Goal: Transaction & Acquisition: Purchase product/service

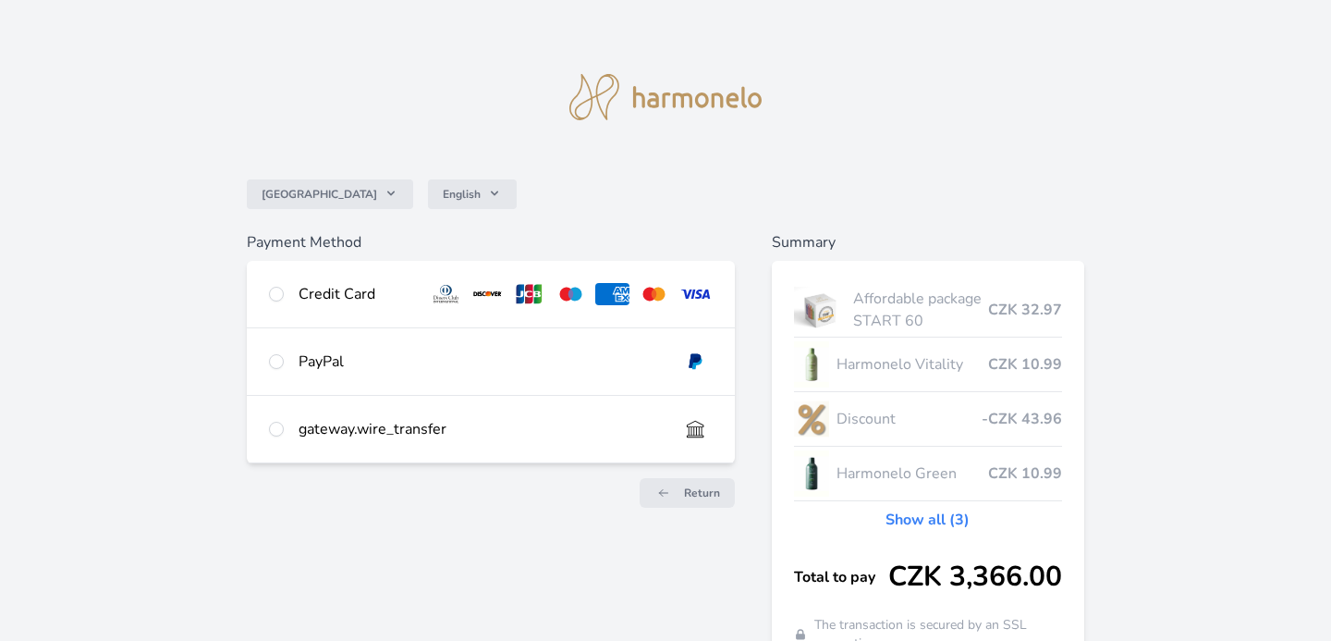
click at [280, 305] on div "Credit Card" at bounding box center [491, 294] width 488 height 67
radio input "true"
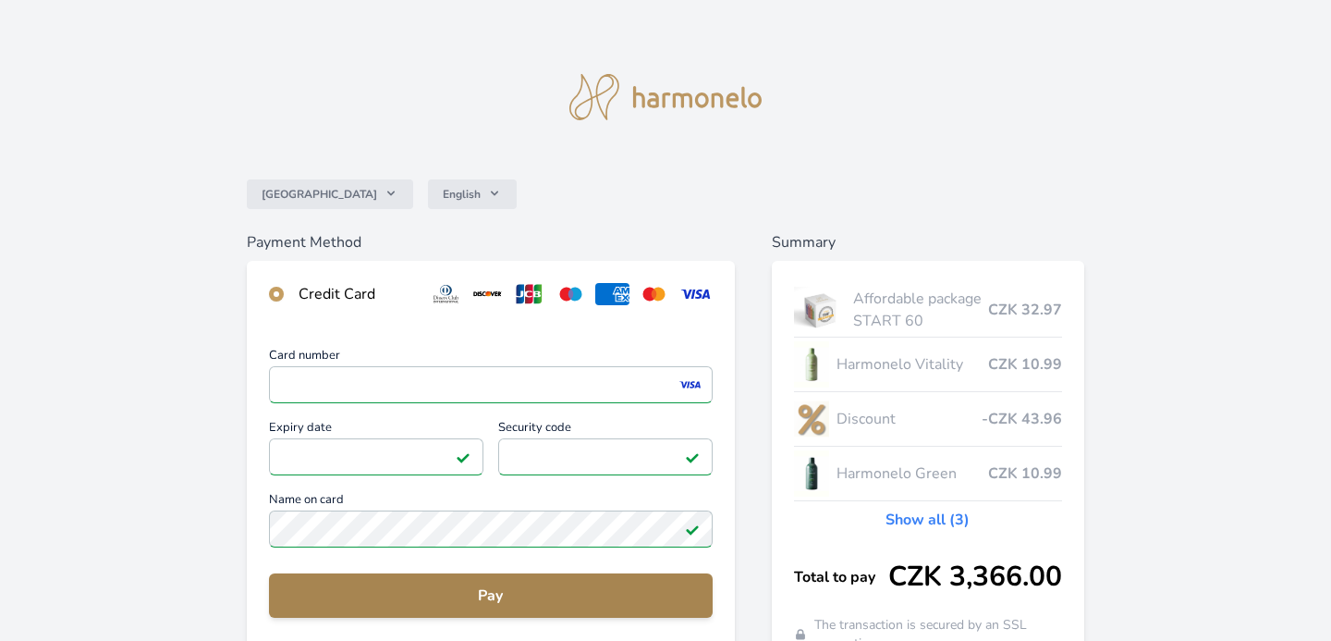
click at [471, 588] on span "Pay" at bounding box center [491, 595] width 414 height 22
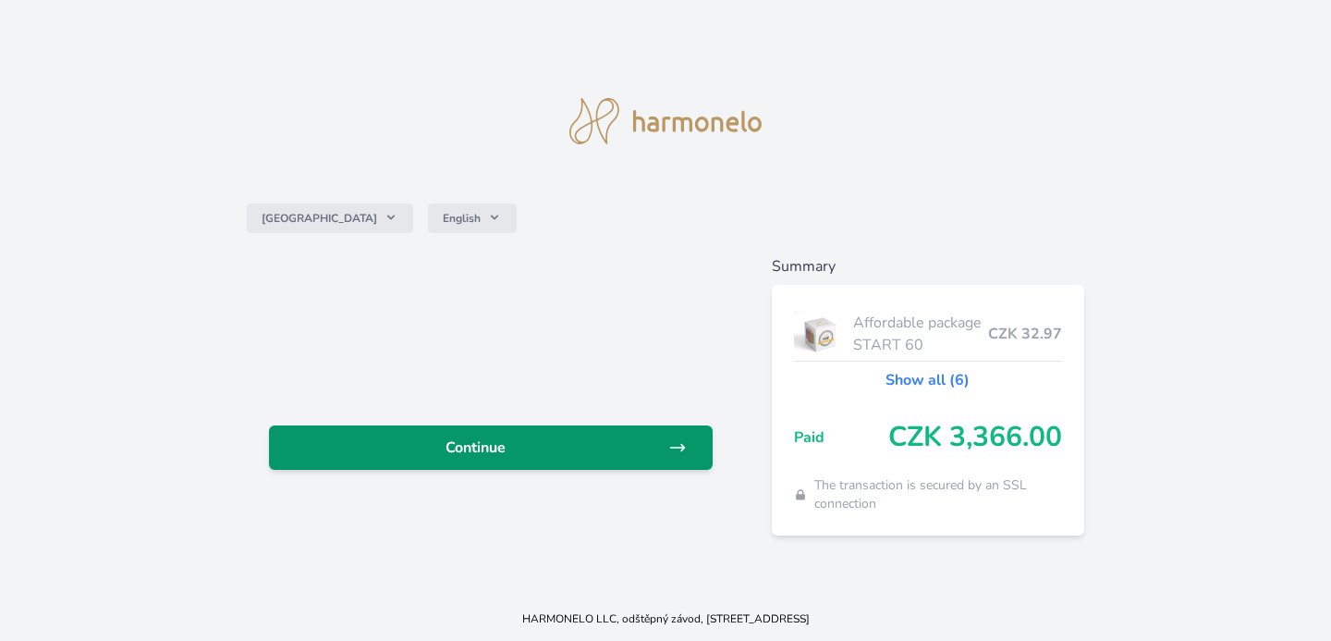
click at [515, 438] on span "Continue" at bounding box center [476, 447] width 385 height 22
